Goal: Task Accomplishment & Management: Complete application form

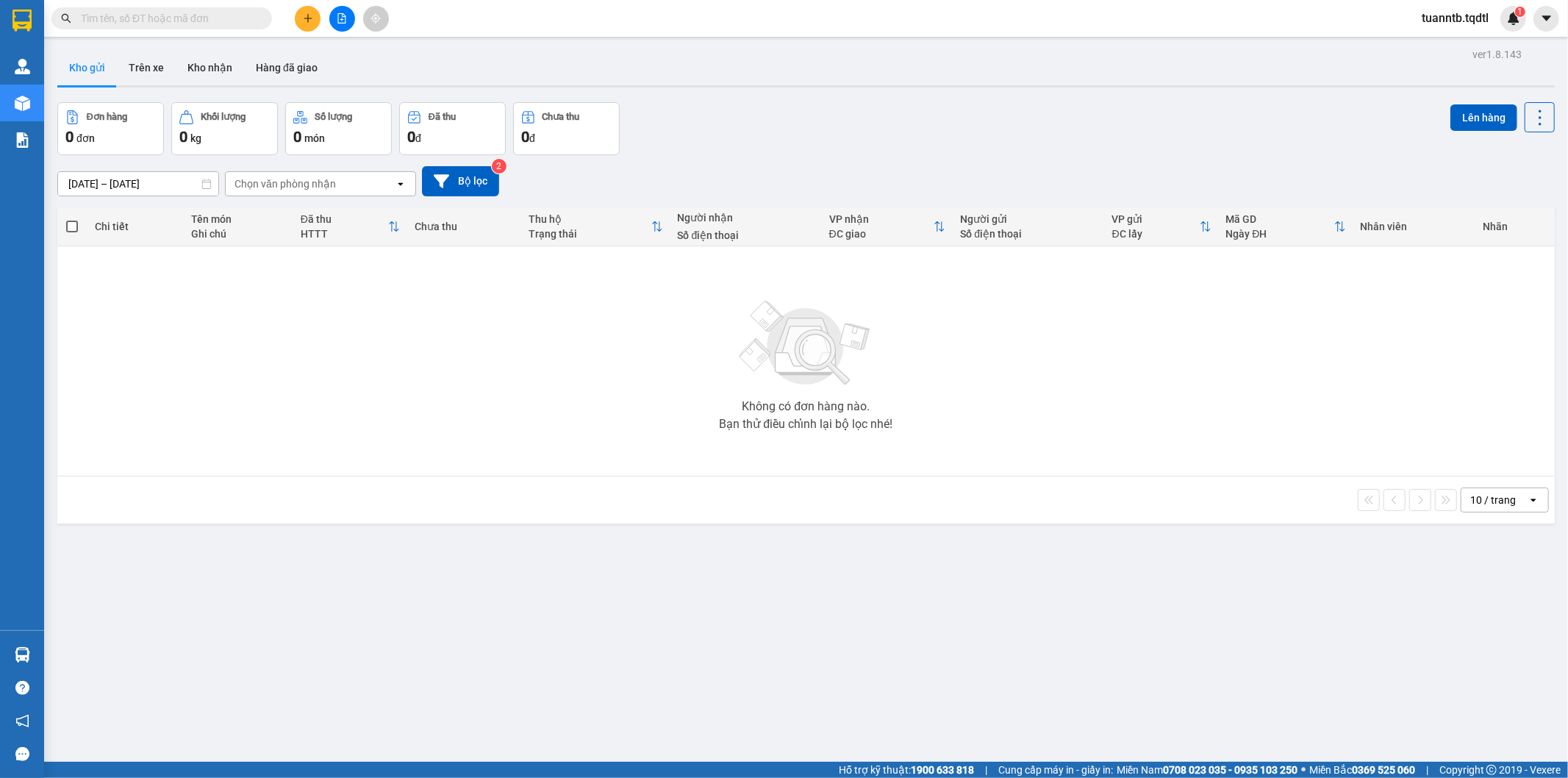
click at [312, 15] on icon "plus" at bounding box center [308, 19] width 11 height 11
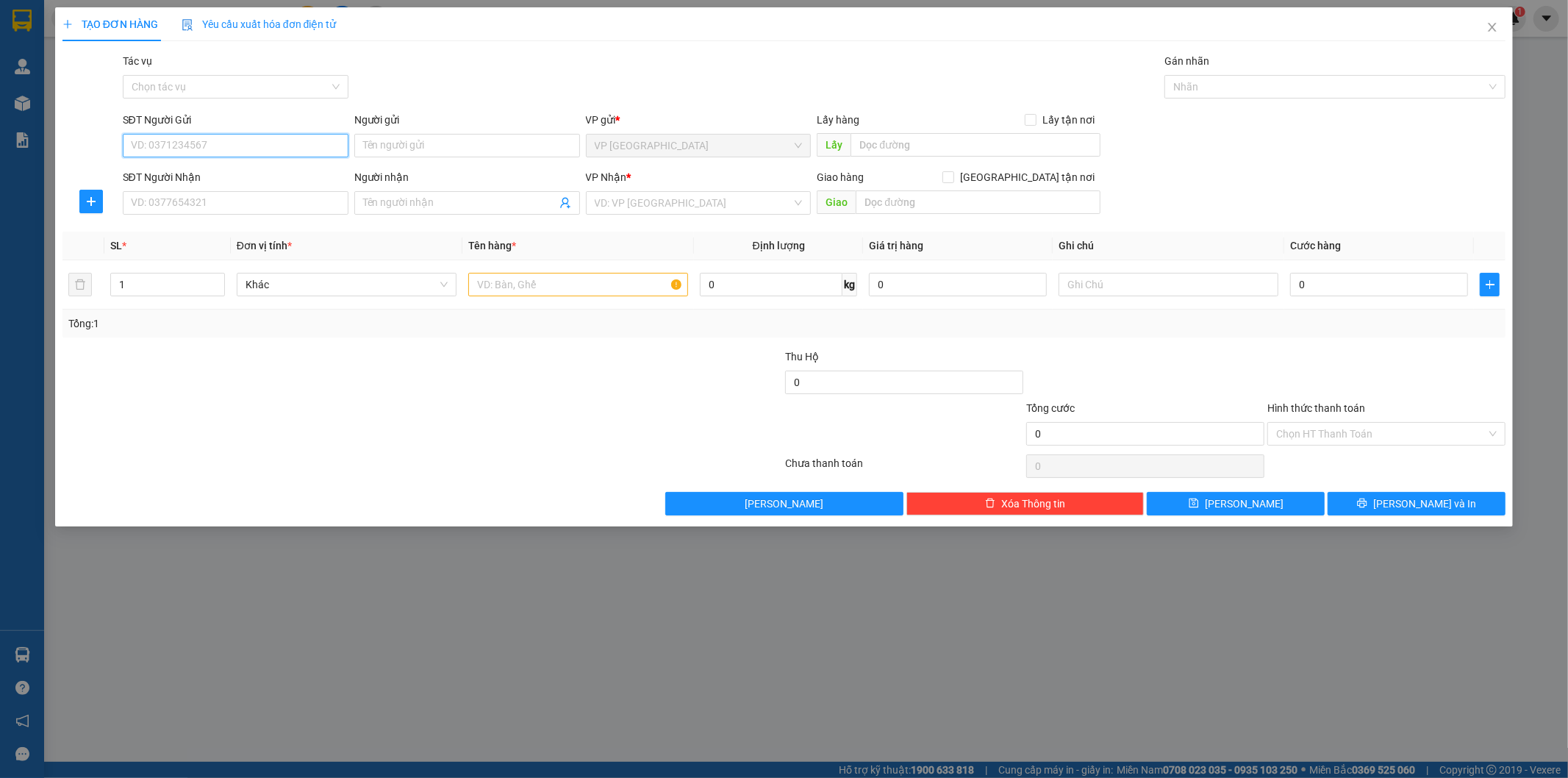
type input "0"
type input "0348080767"
click at [204, 199] on input "SĐT Người Nhận" at bounding box center [235, 203] width 225 height 23
type input "9"
type input "0789590857"
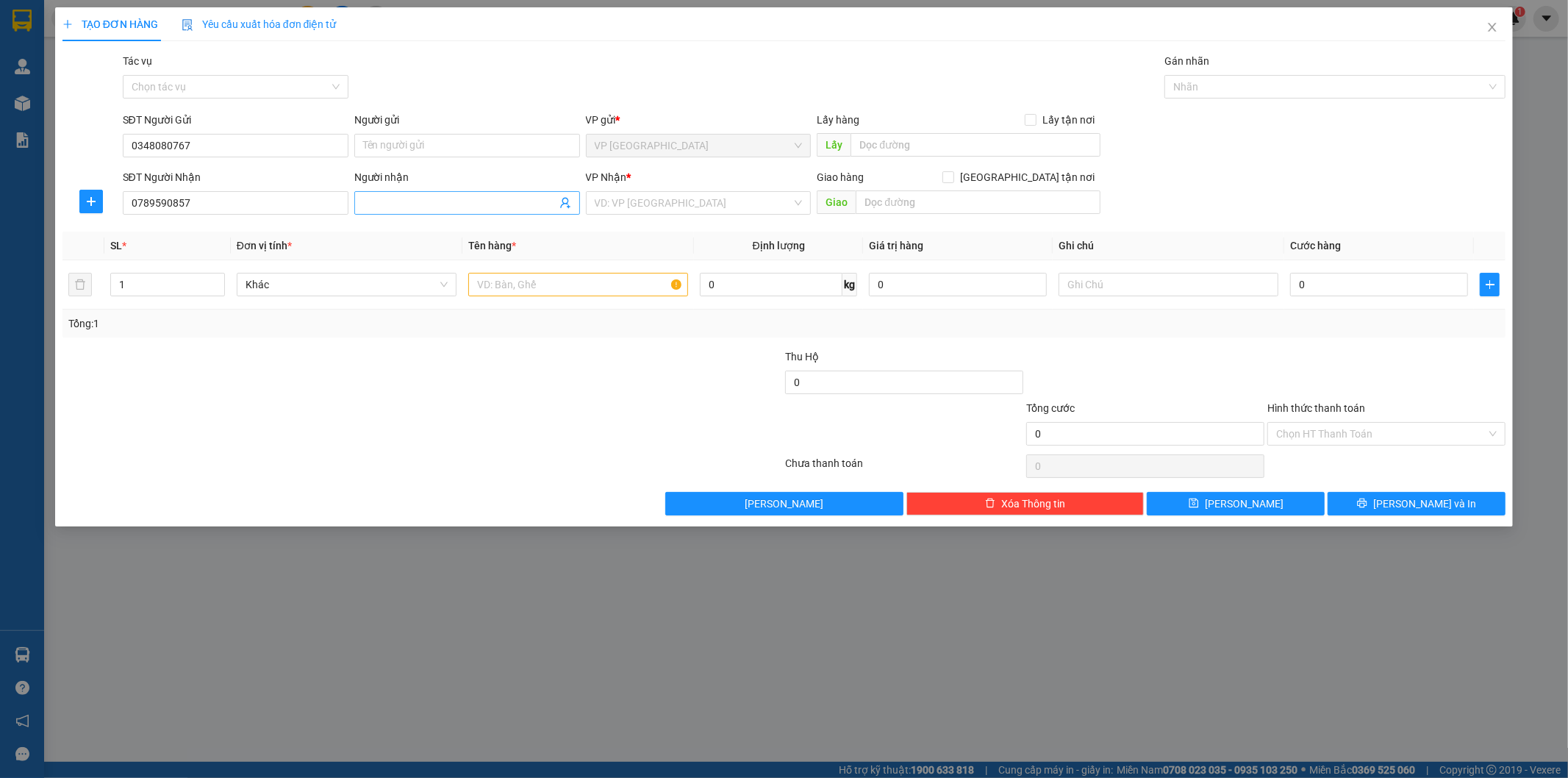
click at [424, 200] on input "Người nhận" at bounding box center [459, 203] width 193 height 16
type input "0907366989"
click at [652, 206] on input "search" at bounding box center [693, 203] width 198 height 22
click at [594, 202] on input "Tứ Hạ" at bounding box center [693, 203] width 198 height 22
type input "Chợ Tứ Hạ"
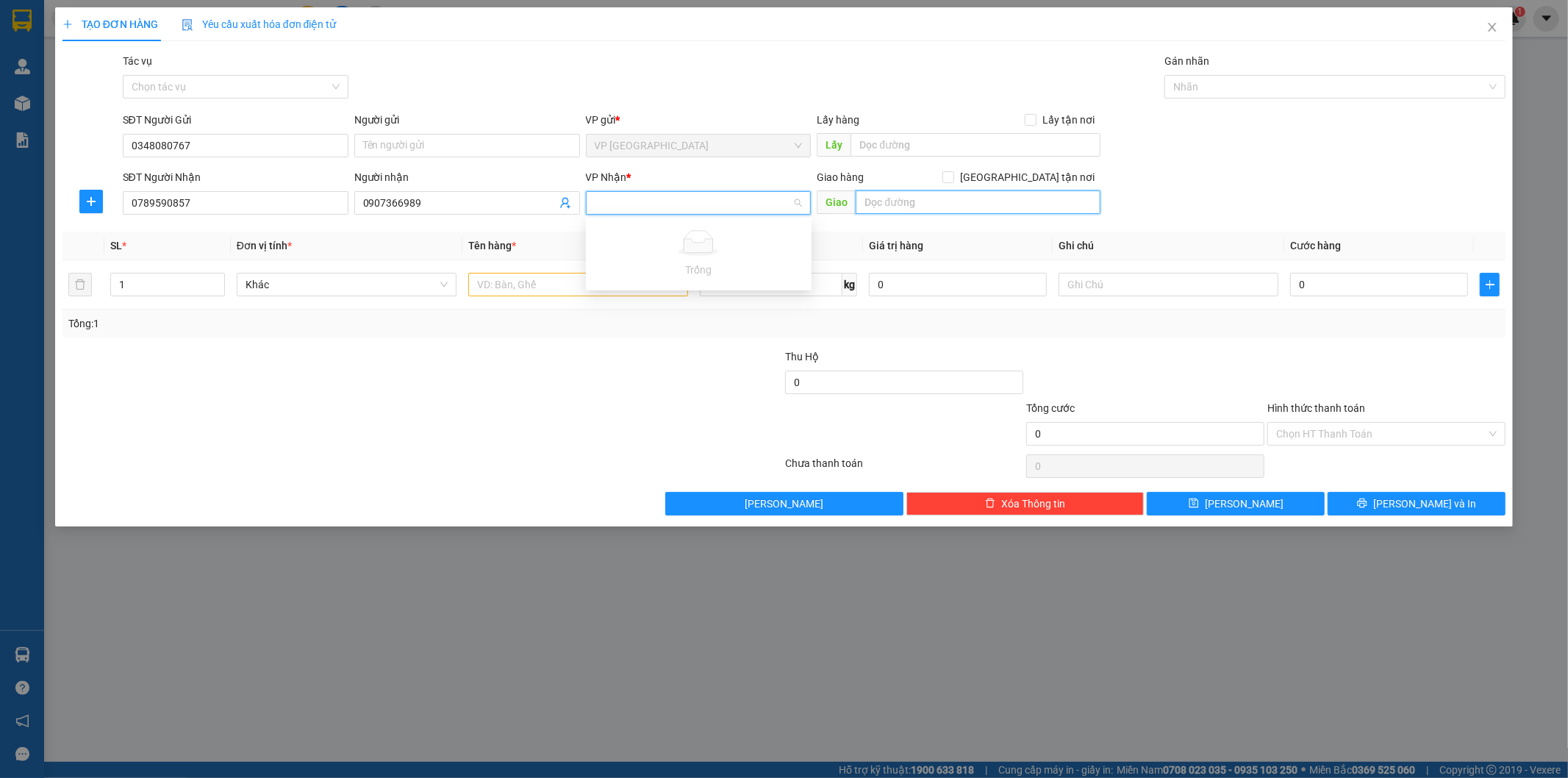
click at [981, 200] on input "text" at bounding box center [978, 202] width 245 height 23
click at [1492, 26] on icon "close" at bounding box center [1492, 27] width 12 height 12
